Goal: Navigation & Orientation: Find specific page/section

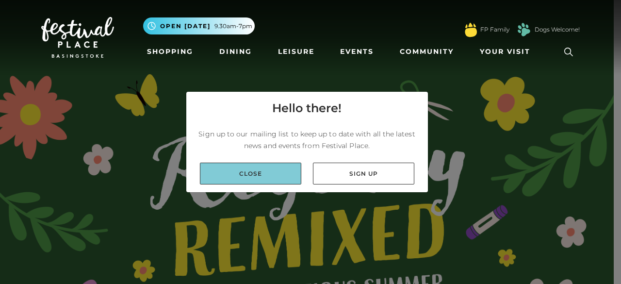
click at [263, 166] on link "Close" at bounding box center [250, 174] width 101 height 22
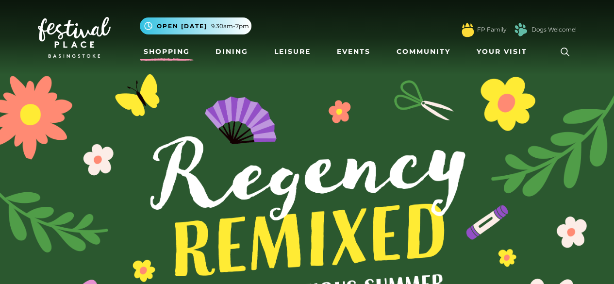
click at [182, 49] on link "Shopping" at bounding box center [167, 52] width 54 height 18
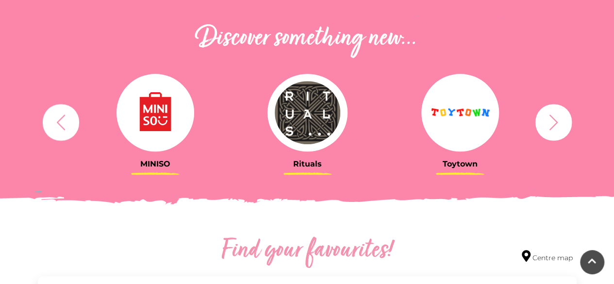
scroll to position [340, 0]
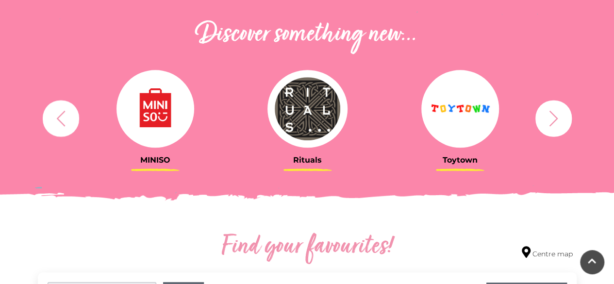
click at [559, 117] on icon "button" at bounding box center [553, 118] width 18 height 18
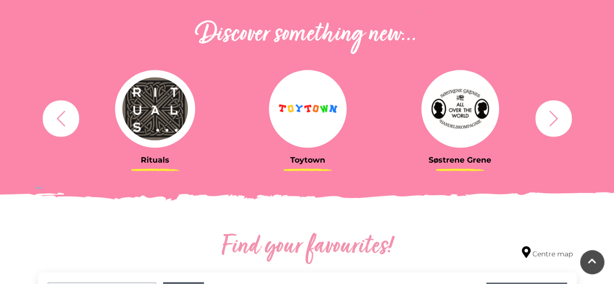
click at [559, 117] on icon "button" at bounding box center [553, 118] width 18 height 18
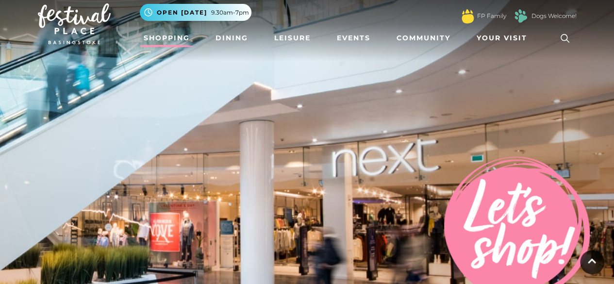
scroll to position [0, 0]
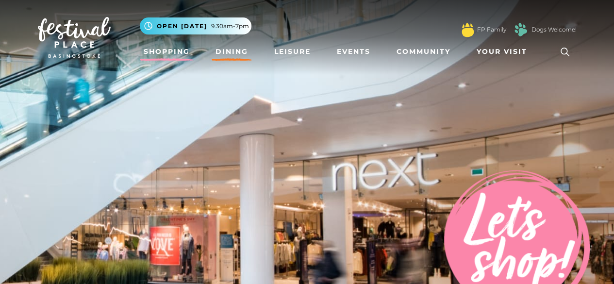
click at [240, 47] on link "Dining" at bounding box center [232, 52] width 40 height 18
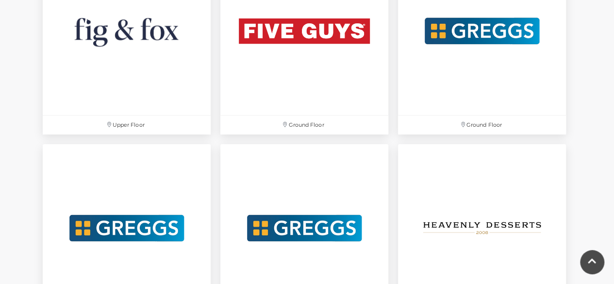
scroll to position [1844, 0]
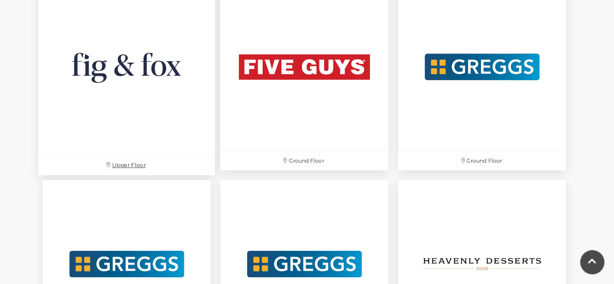
click at [141, 94] on img at bounding box center [126, 66] width 177 height 177
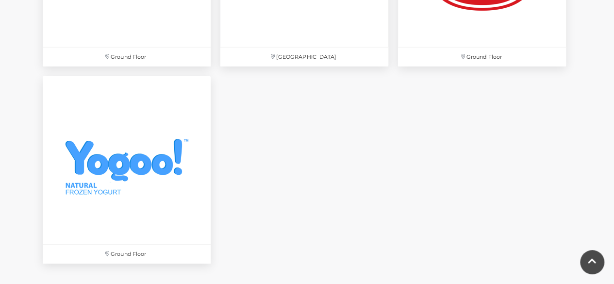
scroll to position [3299, 0]
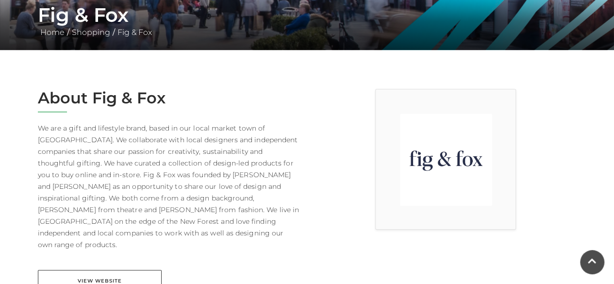
scroll to position [194, 0]
